Goal: Transaction & Acquisition: Purchase product/service

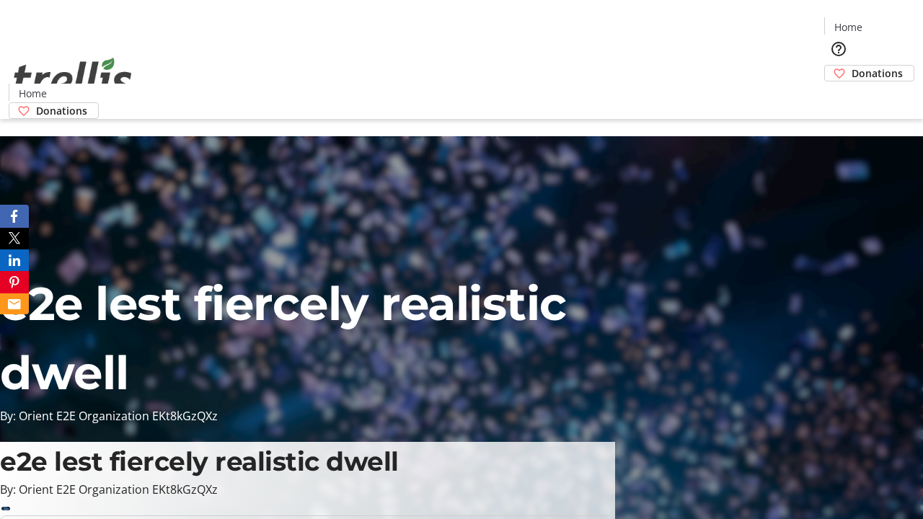
click at [851, 66] on span "Donations" at bounding box center [876, 73] width 51 height 15
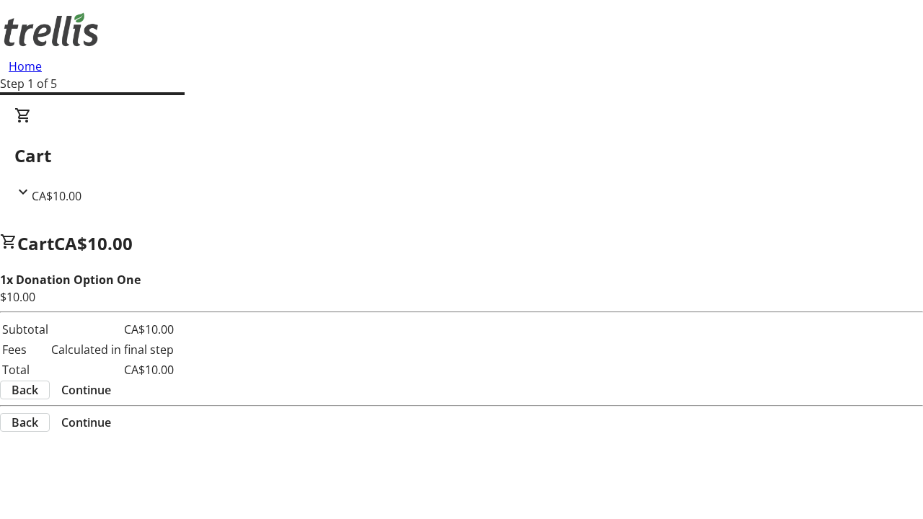
select select "CA"
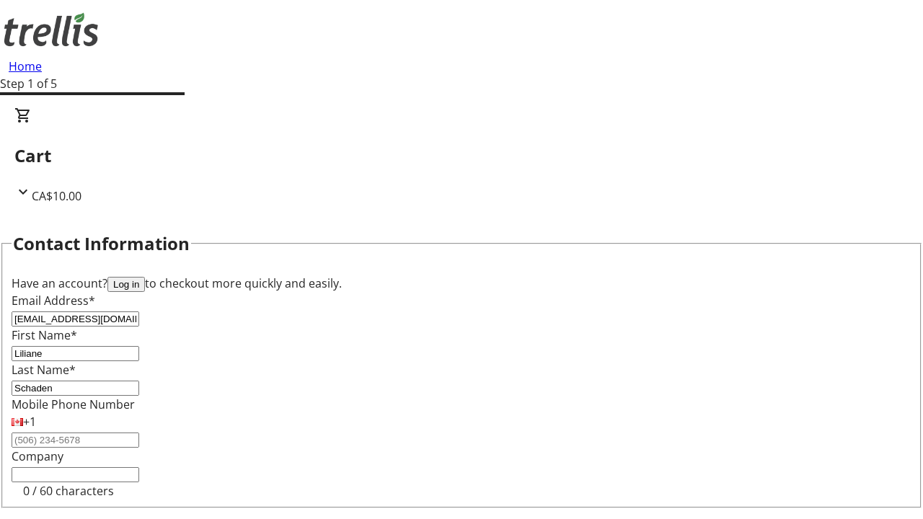
scroll to position [193, 0]
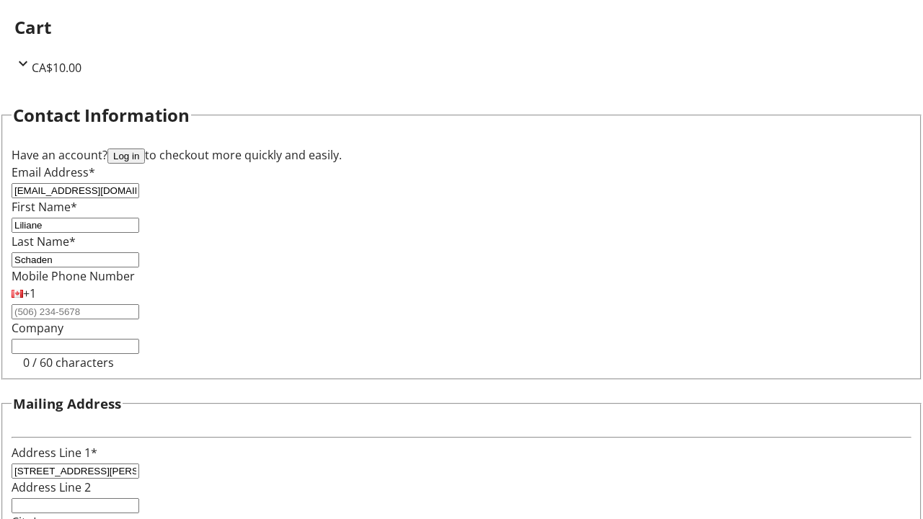
select select "BC"
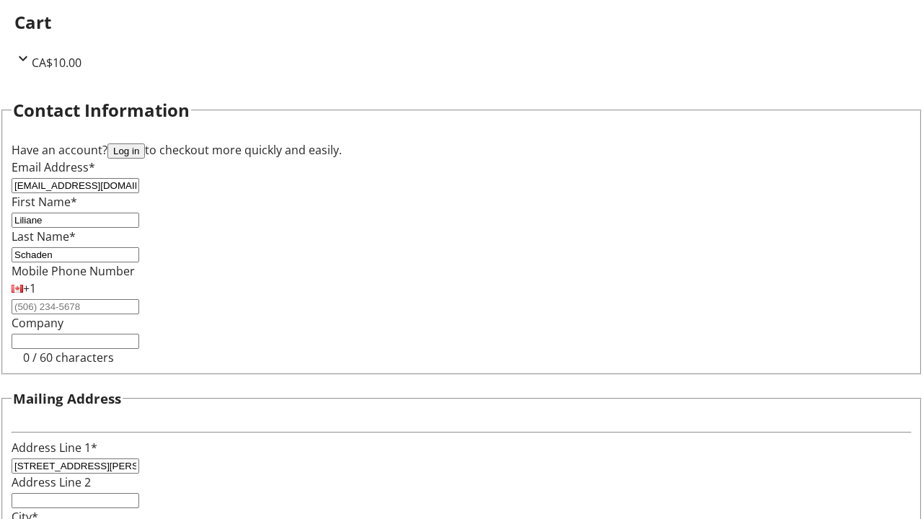
type input "Kelowna"
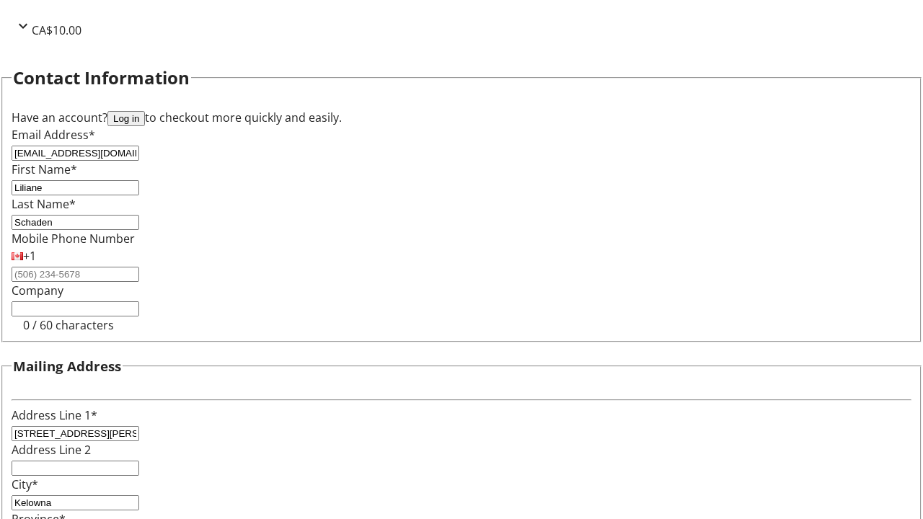
type input "V1Y 0C2"
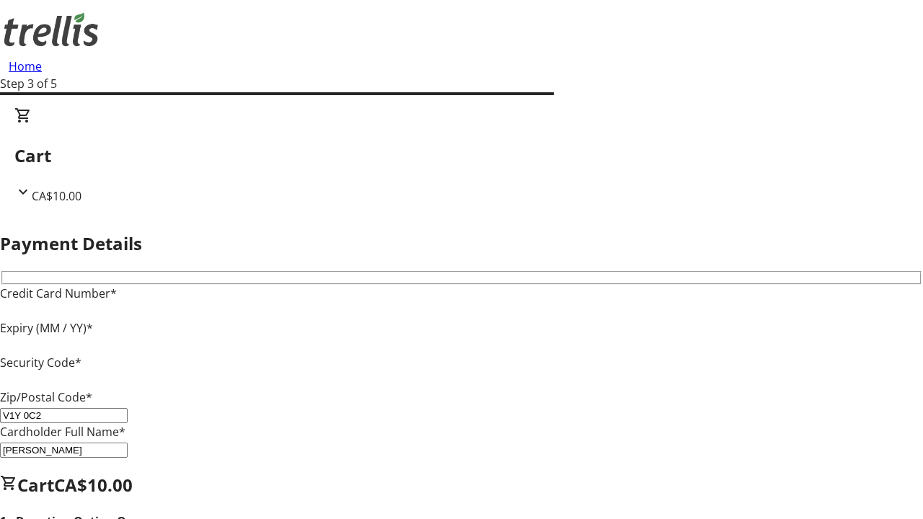
type input "V1Y 0C2"
